Goal: Transaction & Acquisition: Purchase product/service

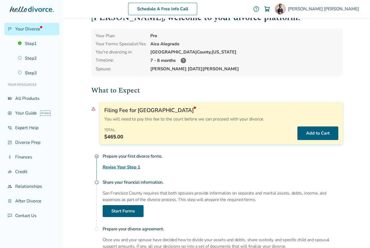
scroll to position [15, 0]
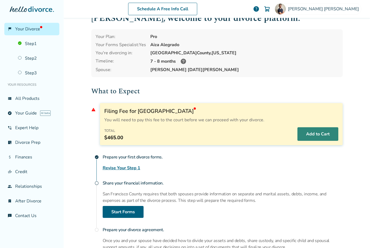
click at [305, 134] on button "Add to Cart" at bounding box center [317, 134] width 41 height 14
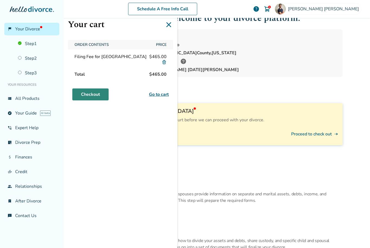
click at [100, 94] on link "Checkout" at bounding box center [90, 94] width 36 height 12
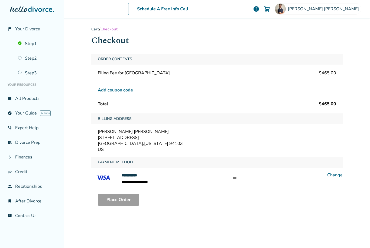
click at [249, 179] on input "text" at bounding box center [242, 178] width 24 height 12
type input "***"
click at [135, 198] on button "Place Order" at bounding box center [118, 199] width 41 height 12
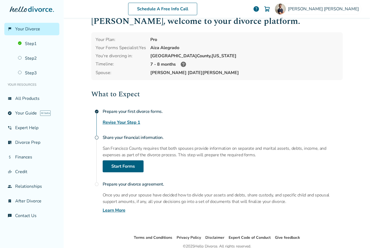
scroll to position [12, 0]
click at [134, 122] on link "Revise Your Step 1" at bounding box center [122, 122] width 38 height 7
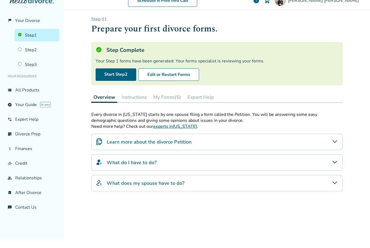
scroll to position [17, 0]
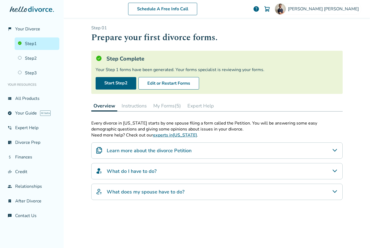
click at [255, 205] on div "Every divorce in California starts by one spouse filing a form called the Petit…" at bounding box center [216, 181] width 251 height 122
